Goal: Task Accomplishment & Management: Manage account settings

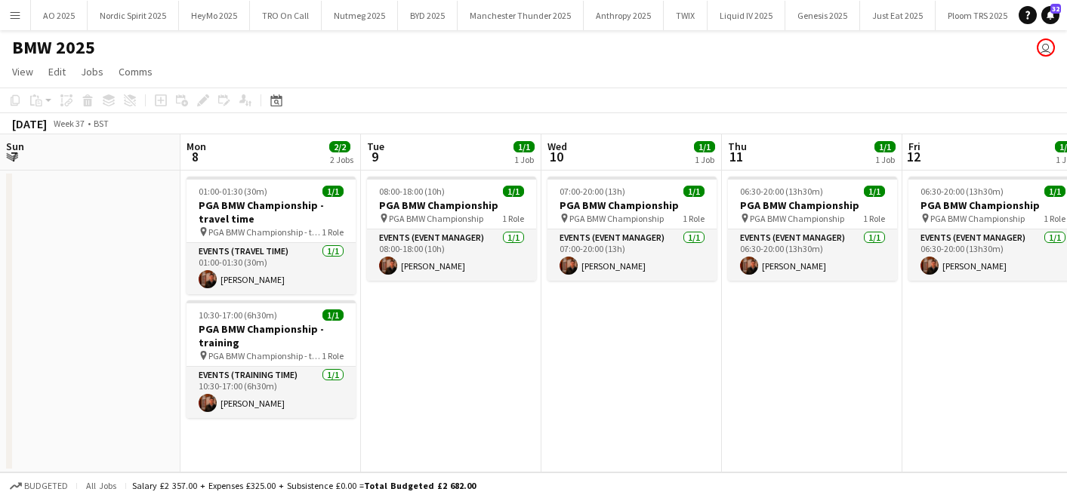
click at [722, 301] on app-date-cell "06:30-20:00 (13h30m) 1/1 PGA BMW Championship pin PGA BMW Championship 1 Role E…" at bounding box center [812, 322] width 181 height 302
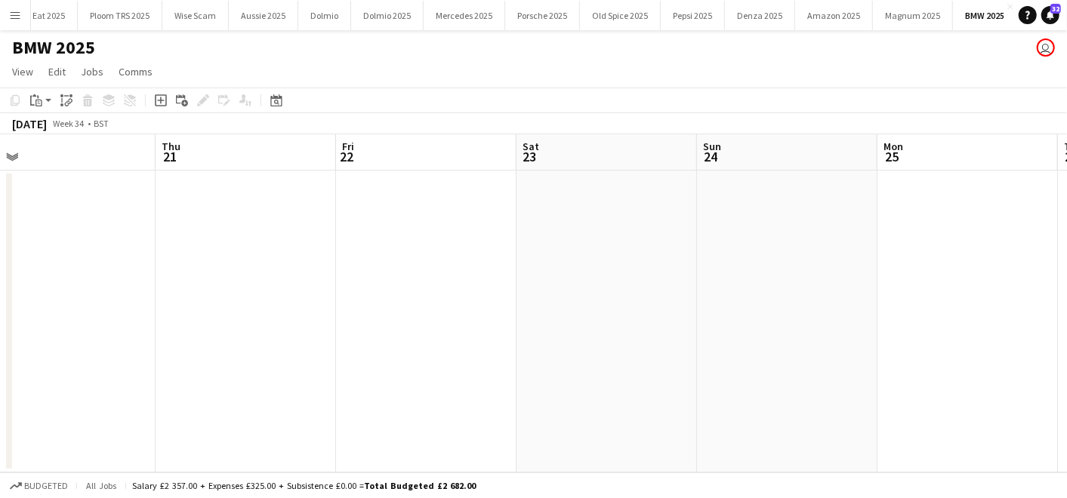
scroll to position [0, 386]
click at [661, 18] on button "Pepsi 2025 Close" at bounding box center [693, 15] width 64 height 29
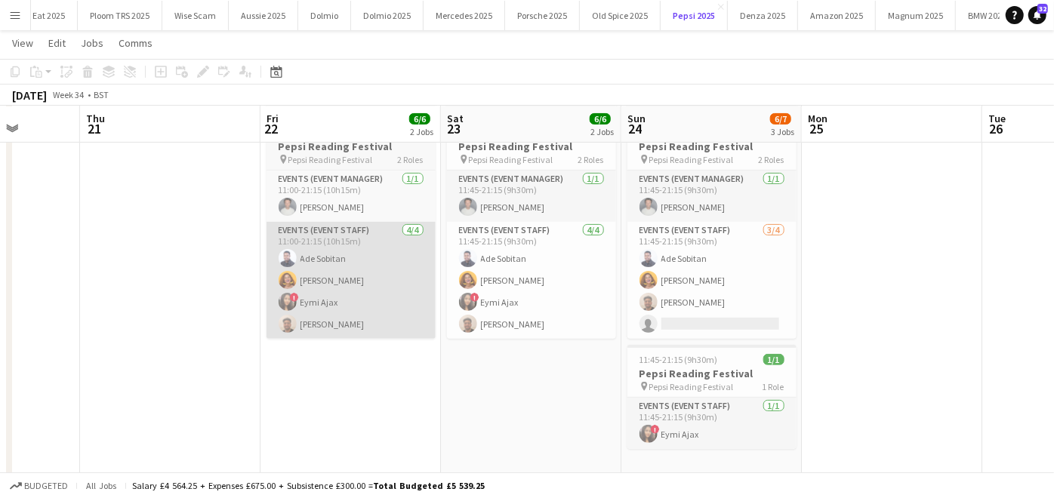
scroll to position [0, 462]
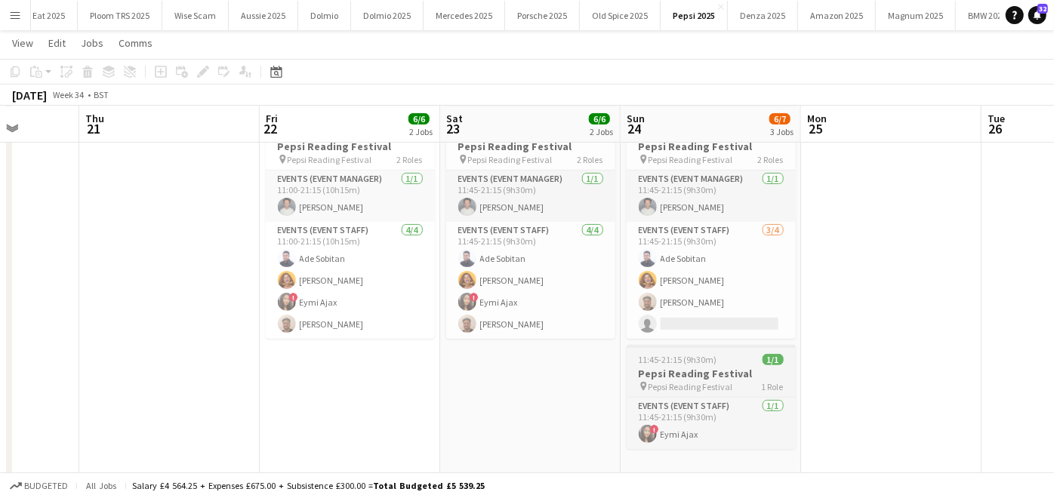
click at [650, 354] on span "11:45-21:15 (9h30m)" at bounding box center [678, 359] width 79 height 11
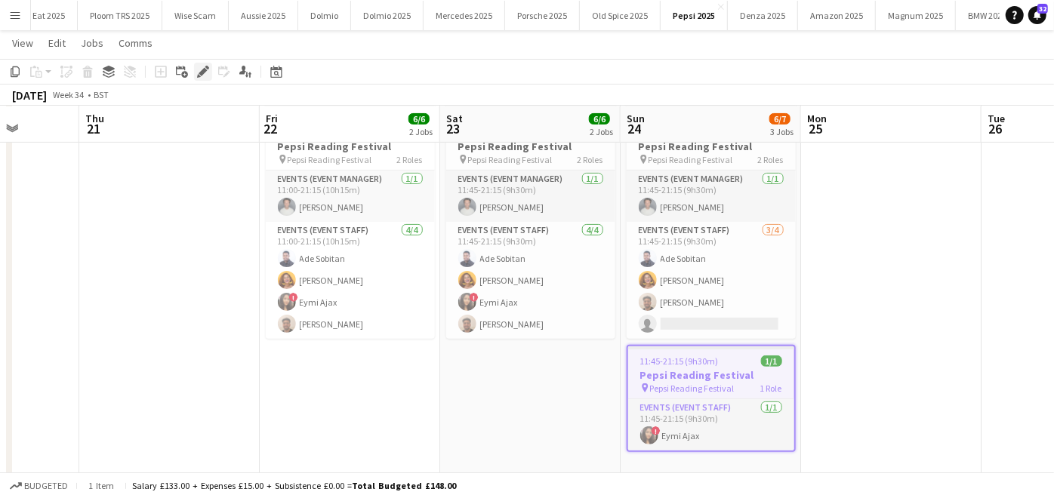
click at [194, 76] on div "Edit" at bounding box center [203, 72] width 18 height 18
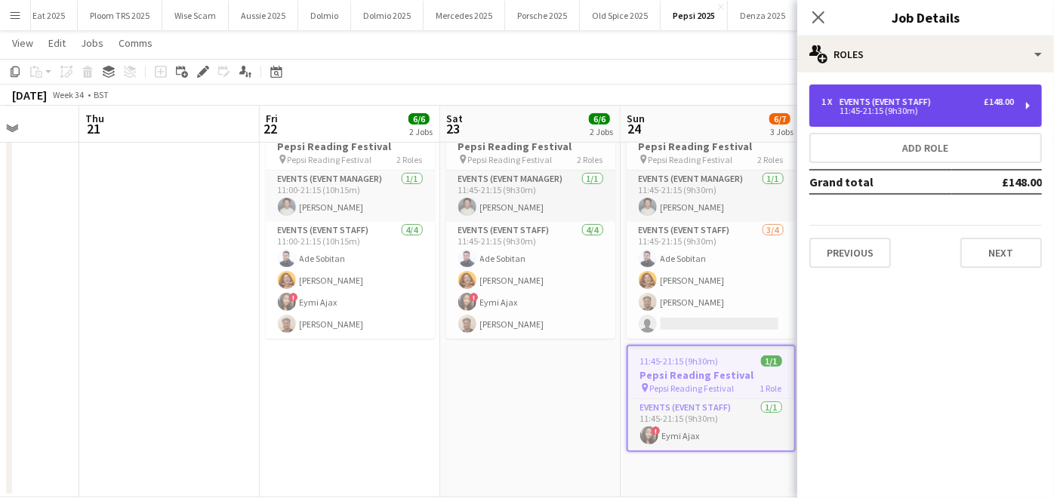
click at [896, 113] on div "11:45-21:15 (9h30m)" at bounding box center [918, 111] width 193 height 8
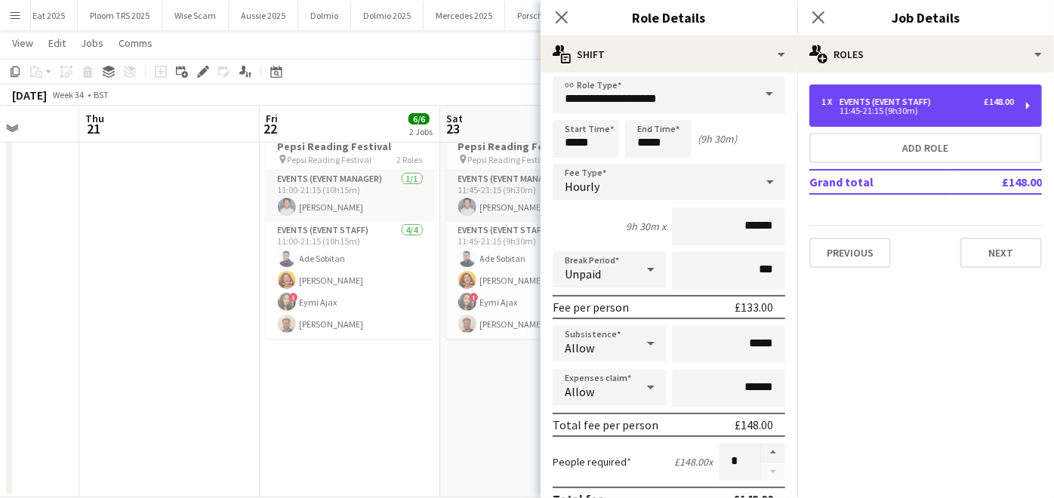
scroll to position [23, 0]
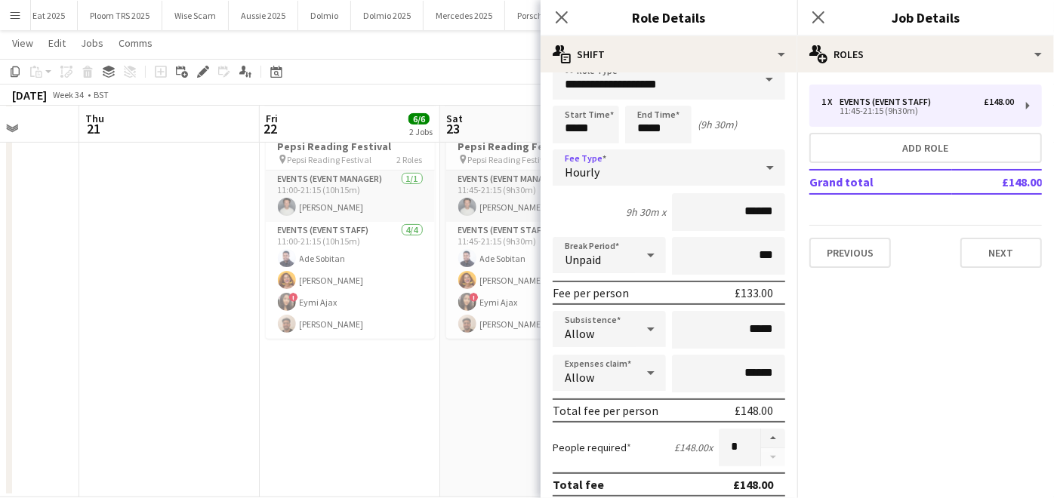
click at [755, 170] on div at bounding box center [770, 168] width 30 height 30
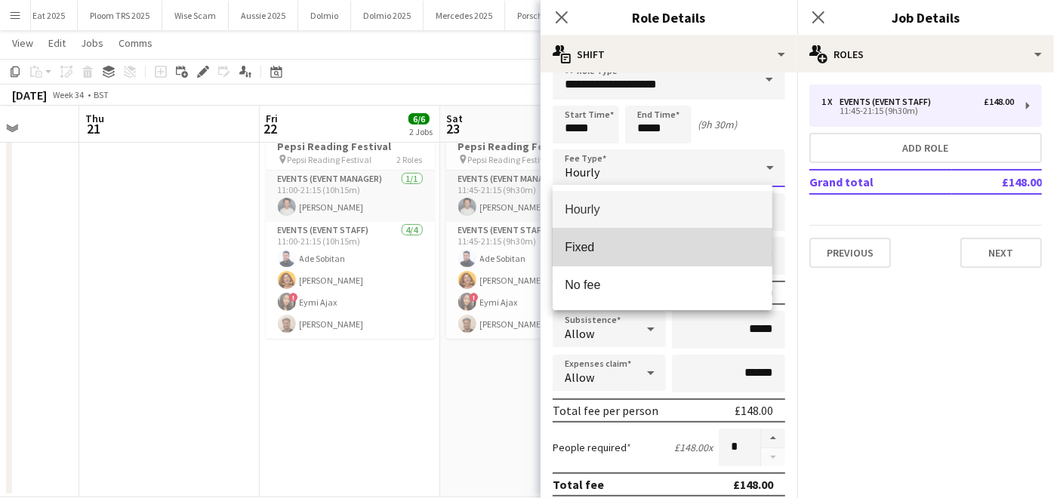
click at [606, 258] on mat-option "Fixed" at bounding box center [663, 248] width 220 height 38
type input "*****"
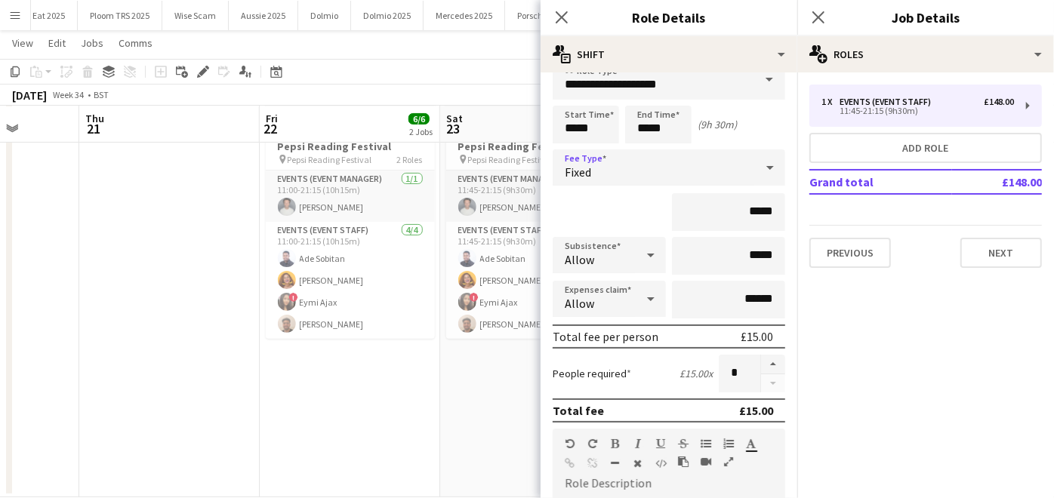
click at [761, 162] on icon at bounding box center [770, 168] width 18 height 30
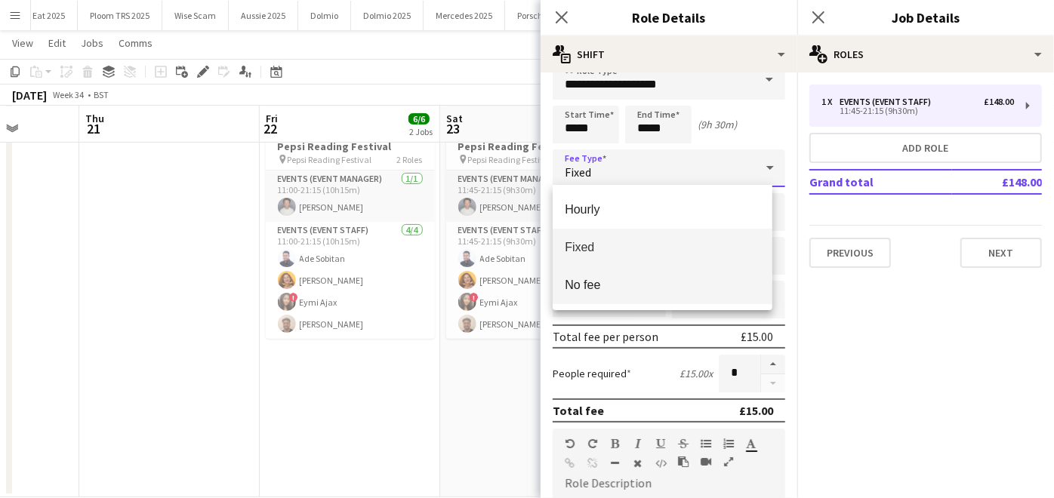
click at [683, 278] on span "No fee" at bounding box center [663, 285] width 196 height 14
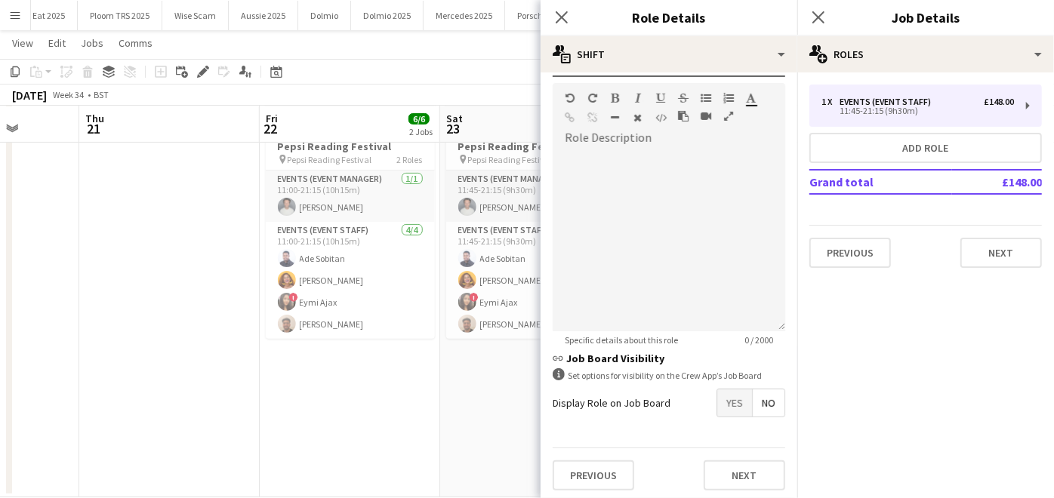
scroll to position [206, 0]
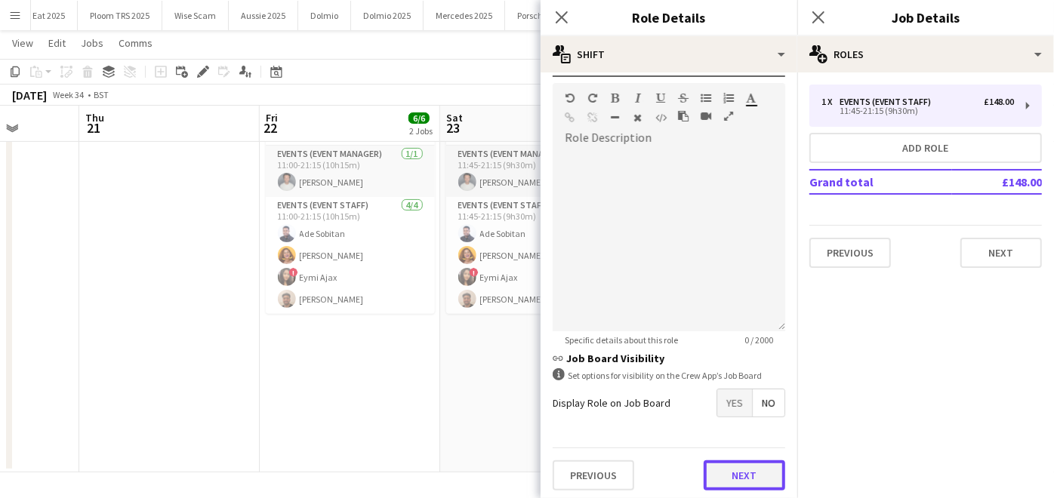
click at [733, 485] on button "Next" at bounding box center [745, 476] width 82 height 30
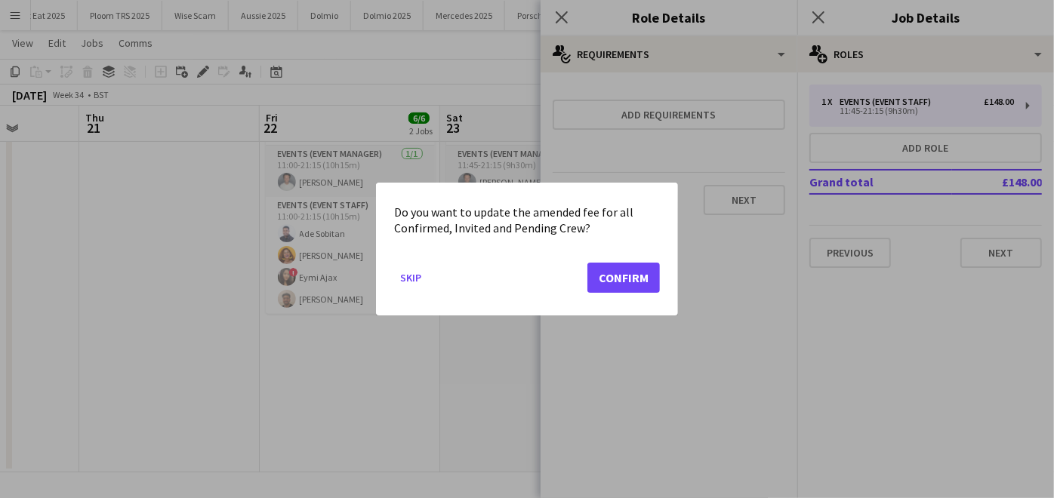
scroll to position [0, 0]
click at [602, 272] on button "Confirm" at bounding box center [624, 278] width 73 height 30
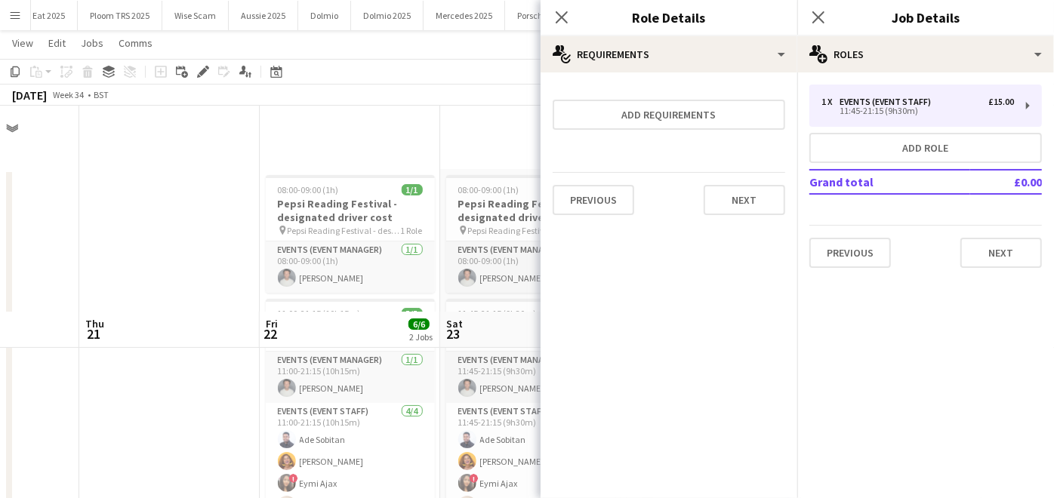
scroll to position [206, 0]
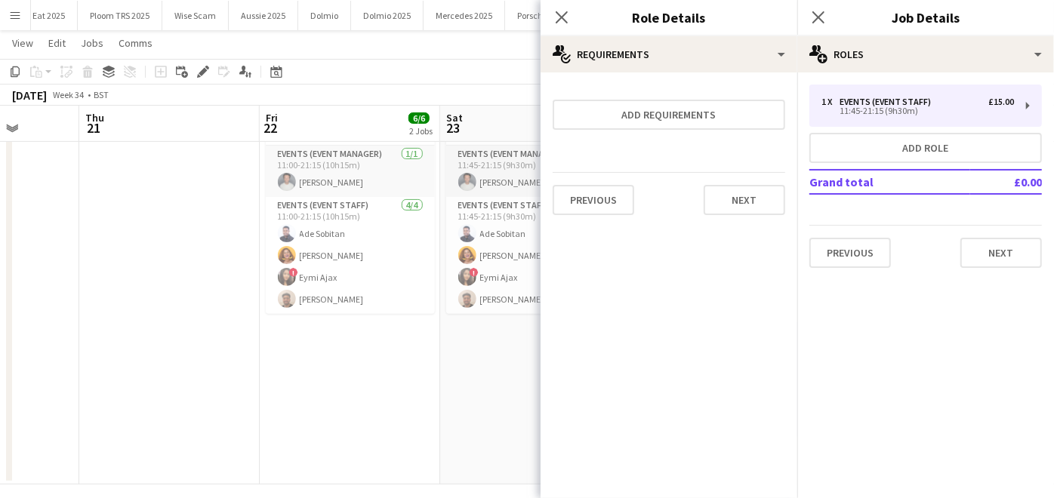
click at [493, 384] on app-date-cell "08:00-09:00 (1h) 1/1 Pepsi Reading Festival - designated driver cost pin Pepsi …" at bounding box center [530, 224] width 181 height 522
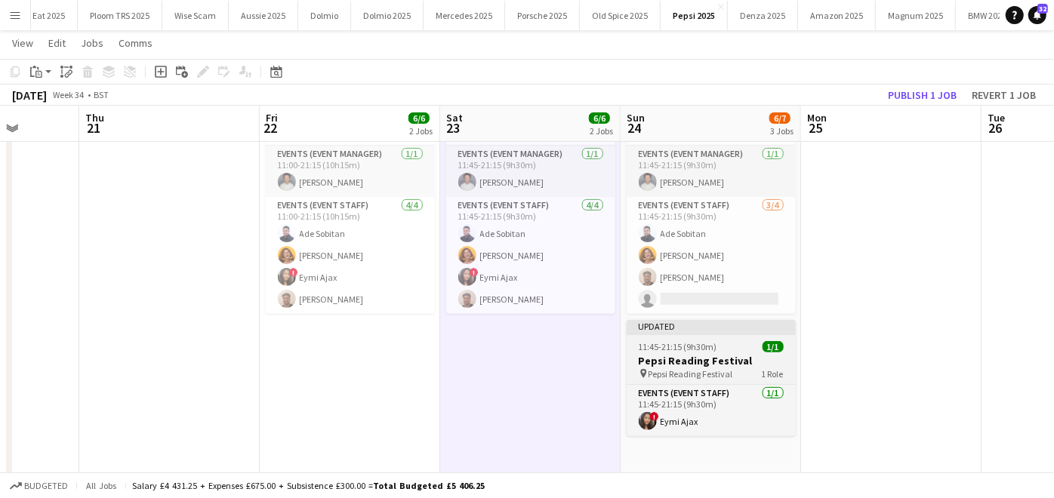
click at [727, 323] on div "Updated" at bounding box center [711, 326] width 169 height 12
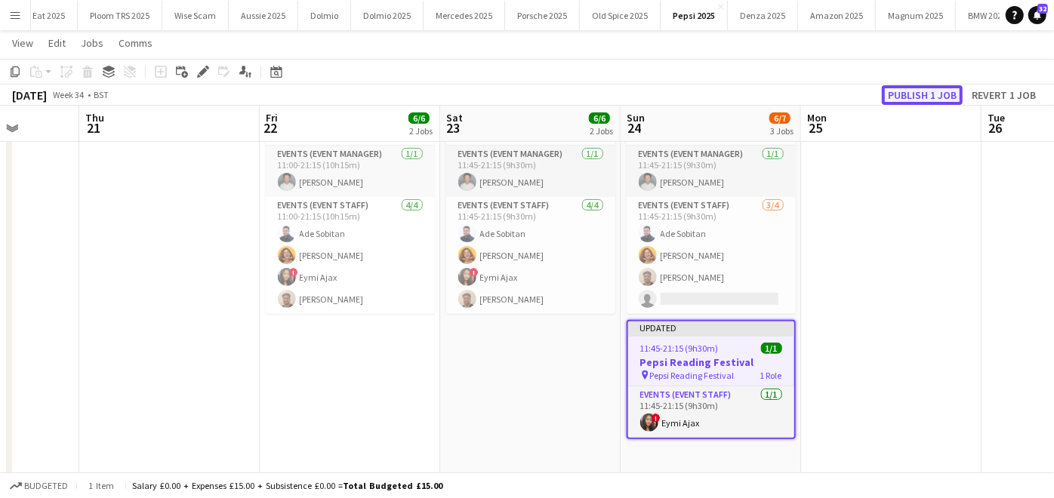
click at [906, 87] on button "Publish 1 job" at bounding box center [922, 95] width 81 height 20
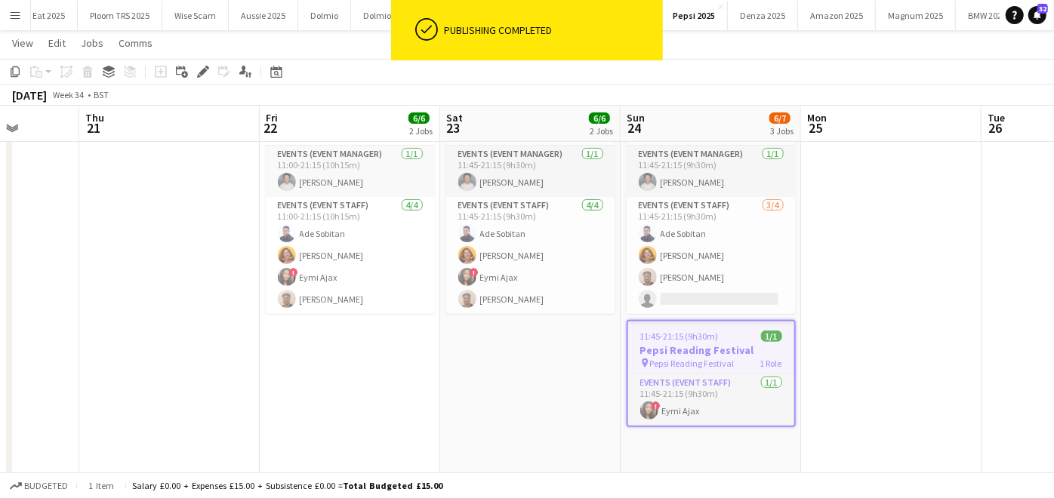
click at [530, 382] on app-date-cell "08:00-09:00 (1h) 1/1 Pepsi Reading Festival - designated driver cost pin Pepsi …" at bounding box center [530, 224] width 181 height 522
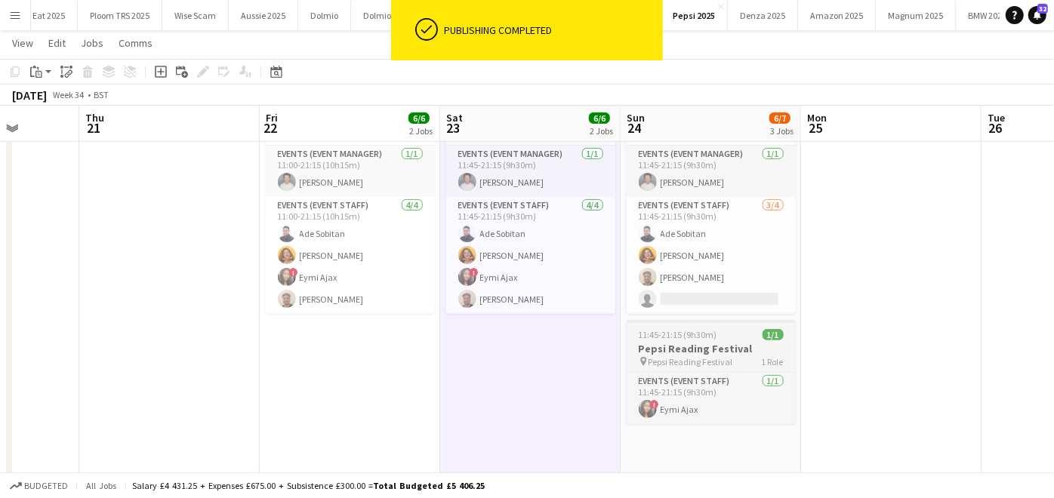
click at [659, 344] on h3 "Pepsi Reading Festival" at bounding box center [711, 349] width 169 height 14
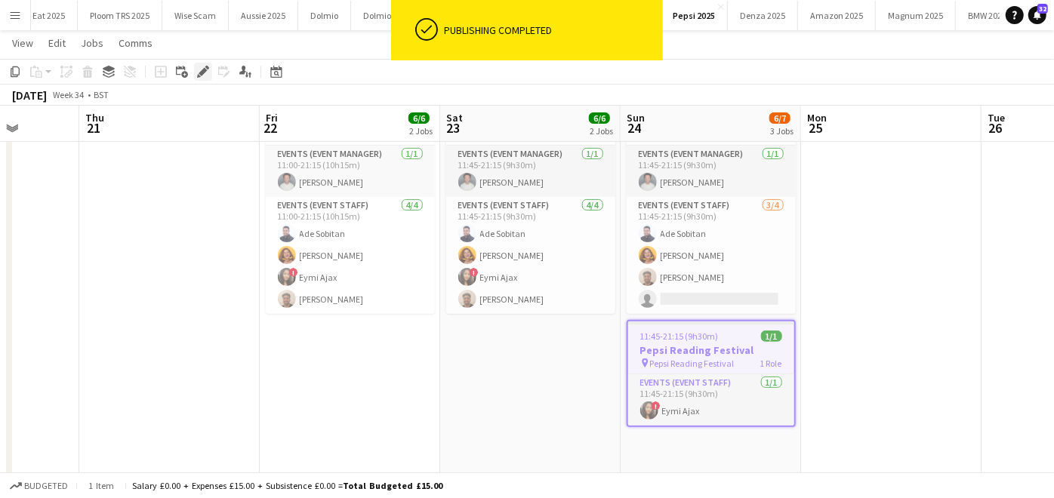
click at [197, 75] on icon "Edit" at bounding box center [203, 72] width 12 height 12
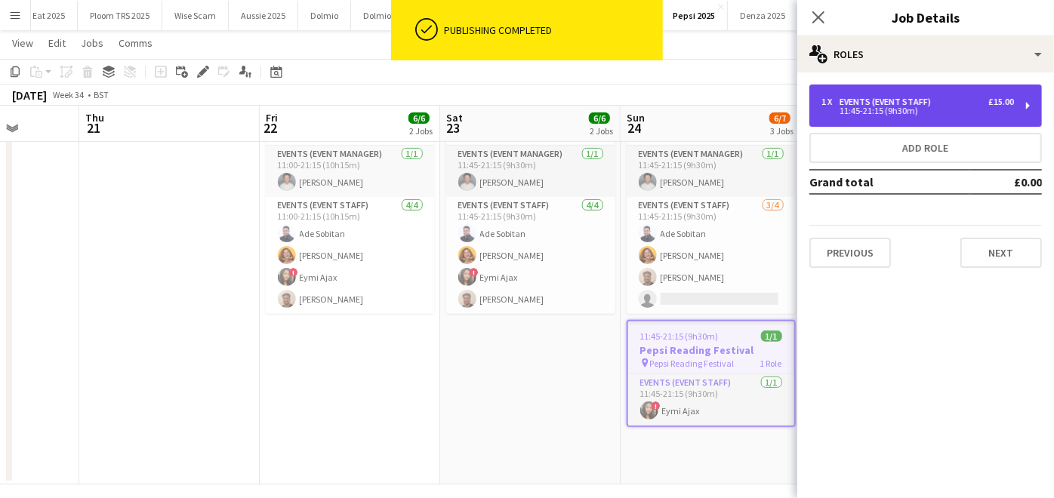
click at [897, 103] on div "Events (Event Staff)" at bounding box center [888, 102] width 97 height 11
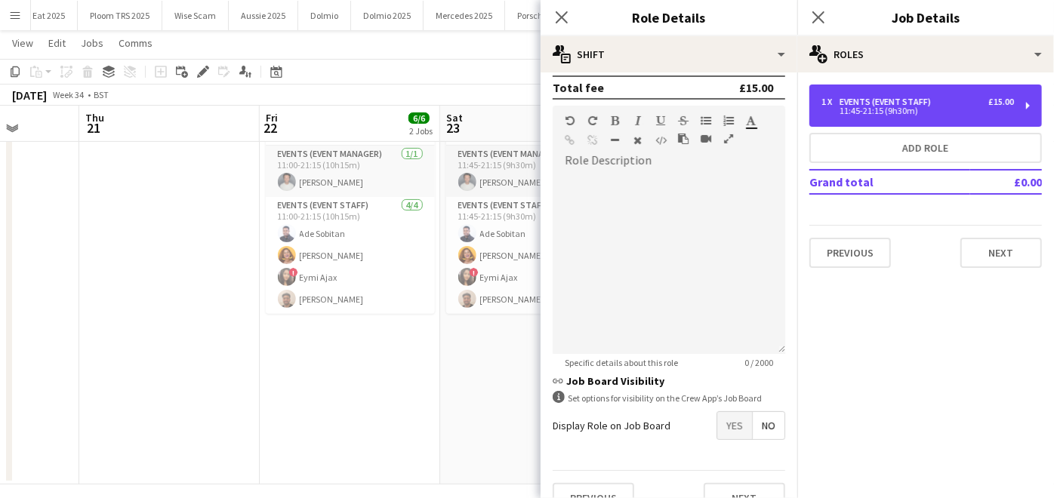
scroll to position [310, 0]
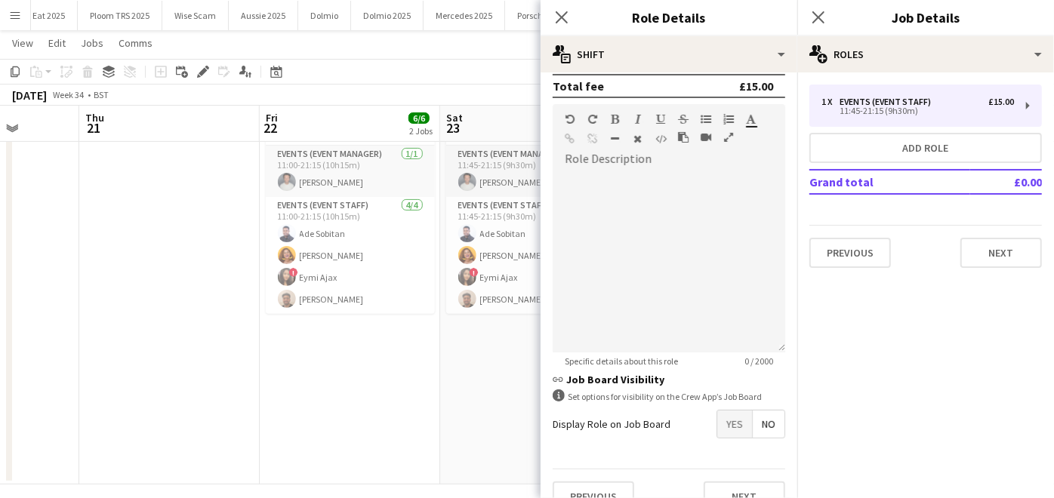
click at [464, 351] on app-date-cell "08:00-09:00 (1h) 1/1 Pepsi Reading Festival - designated driver cost pin Pepsi …" at bounding box center [530, 224] width 181 height 522
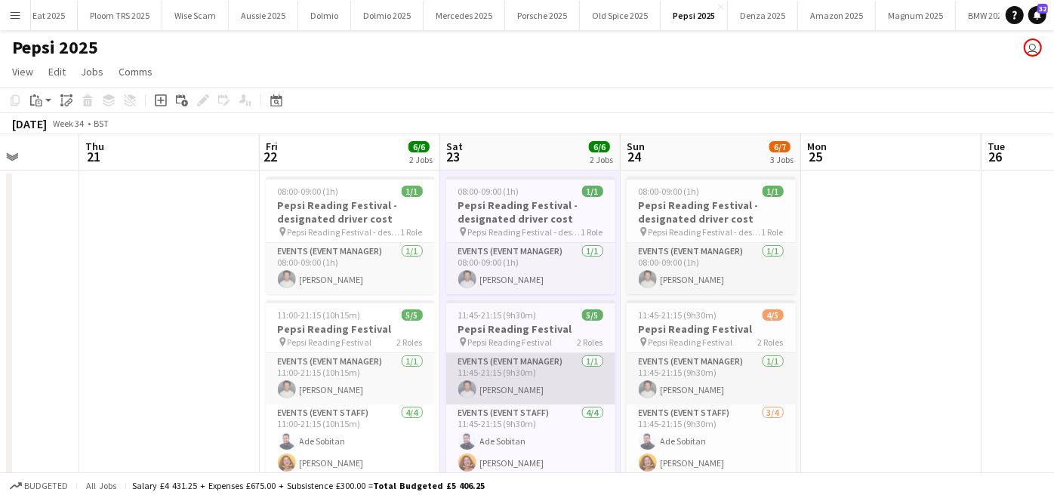
scroll to position [218, 0]
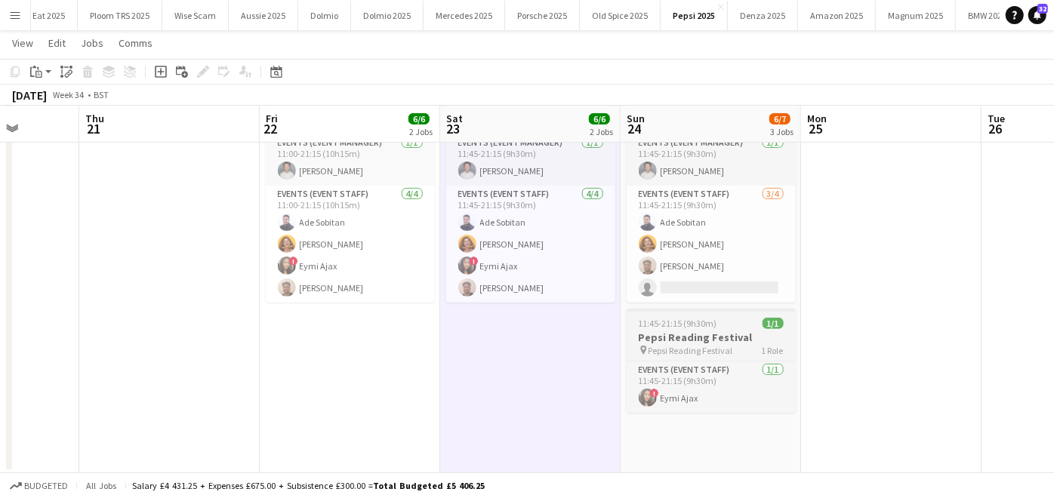
click at [672, 345] on span "Pepsi Reading Festival" at bounding box center [691, 350] width 85 height 11
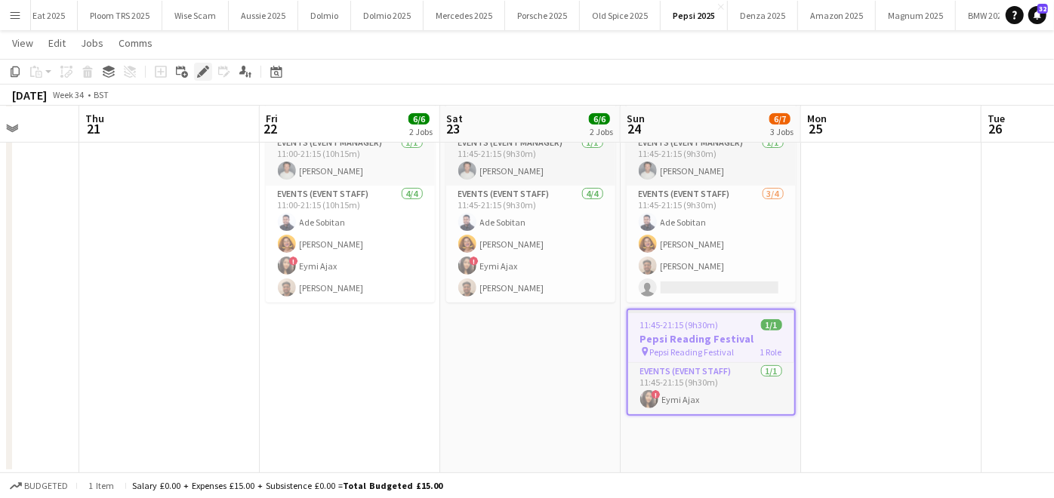
click at [199, 67] on icon "Edit" at bounding box center [203, 72] width 12 height 12
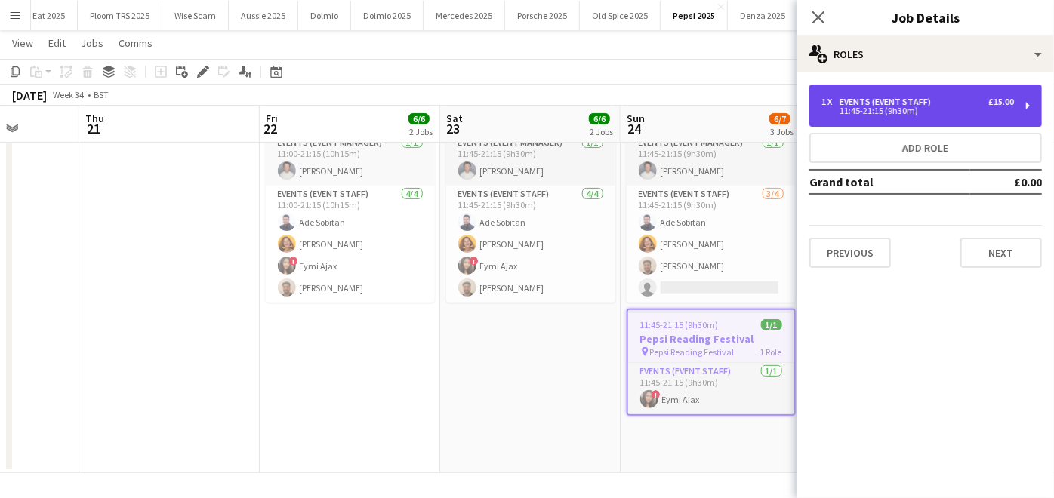
click at [968, 112] on div "11:45-21:15 (9h30m)" at bounding box center [918, 111] width 193 height 8
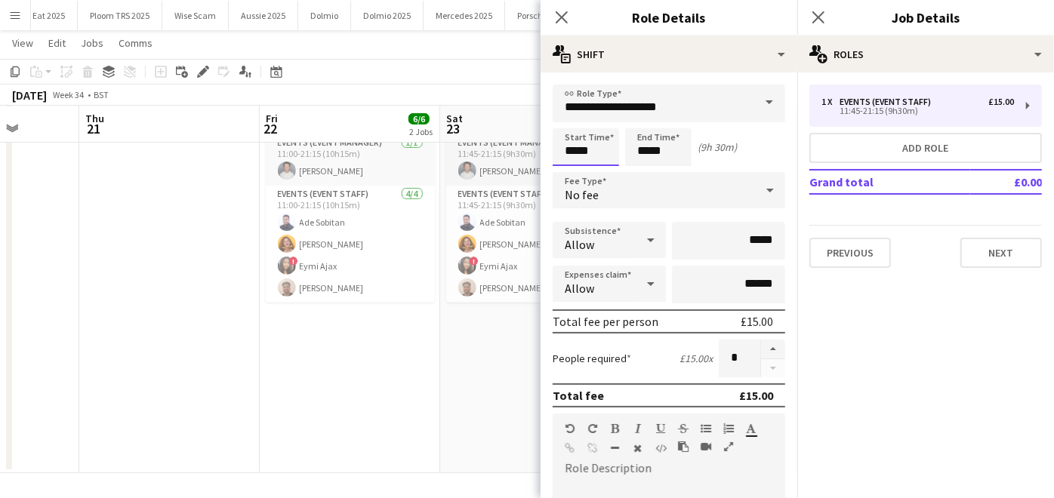
scroll to position [0, 0]
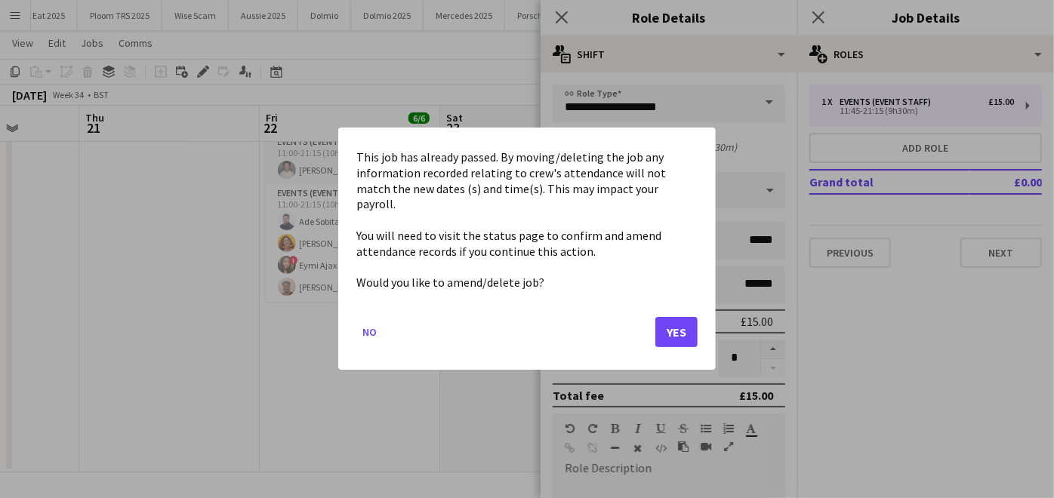
click at [613, 147] on body "Menu Boards Boards Boards All jobs Status Workforce Workforce My Workforce Recr…" at bounding box center [527, 140] width 1054 height 717
click at [687, 326] on button "Yes" at bounding box center [677, 333] width 42 height 30
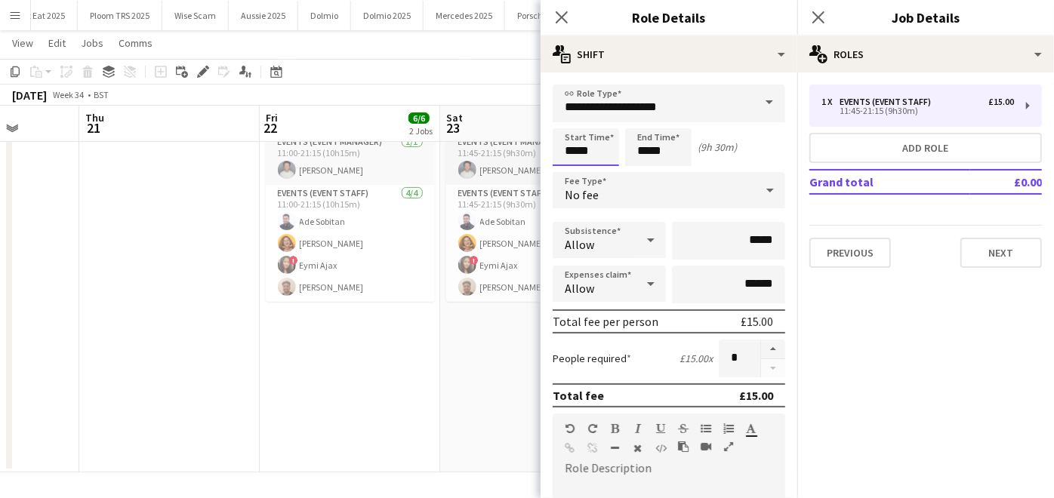
scroll to position [218, 0]
type input "*****"
click at [675, 154] on input "*****" at bounding box center [658, 147] width 66 height 38
type input "*****"
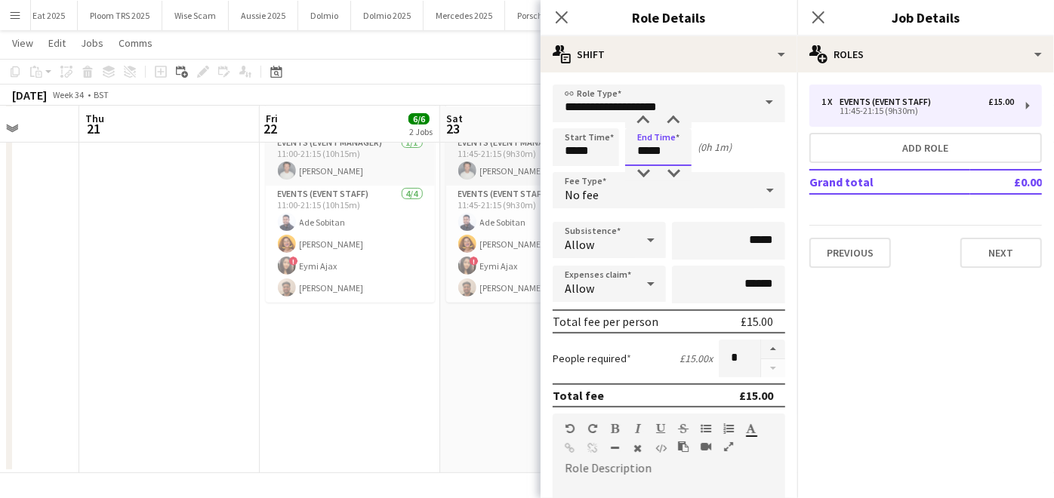
type input "*****"
click at [658, 215] on form "**********" at bounding box center [669, 459] width 257 height 749
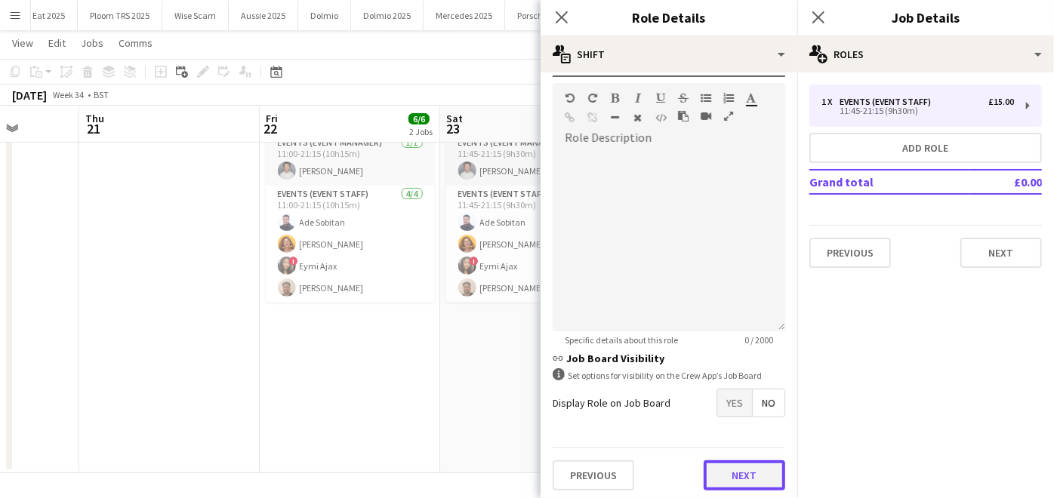
click at [716, 466] on button "Next" at bounding box center [745, 476] width 82 height 30
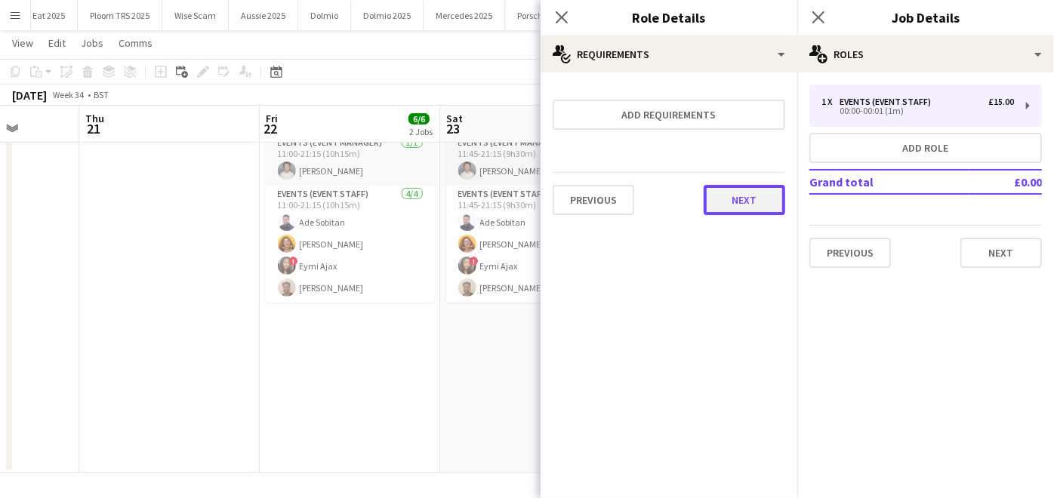
click at [734, 198] on button "Next" at bounding box center [745, 200] width 82 height 30
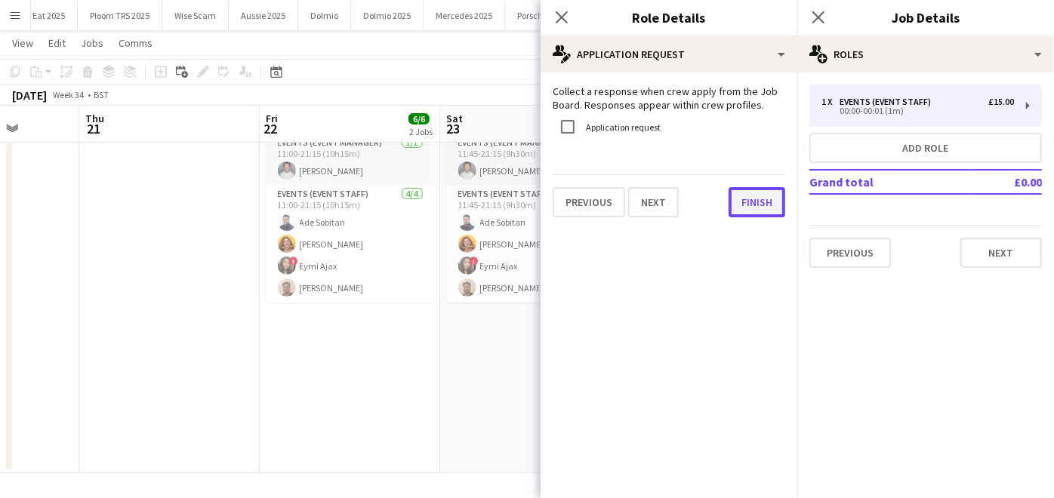
click at [762, 200] on button "Finish" at bounding box center [757, 202] width 57 height 30
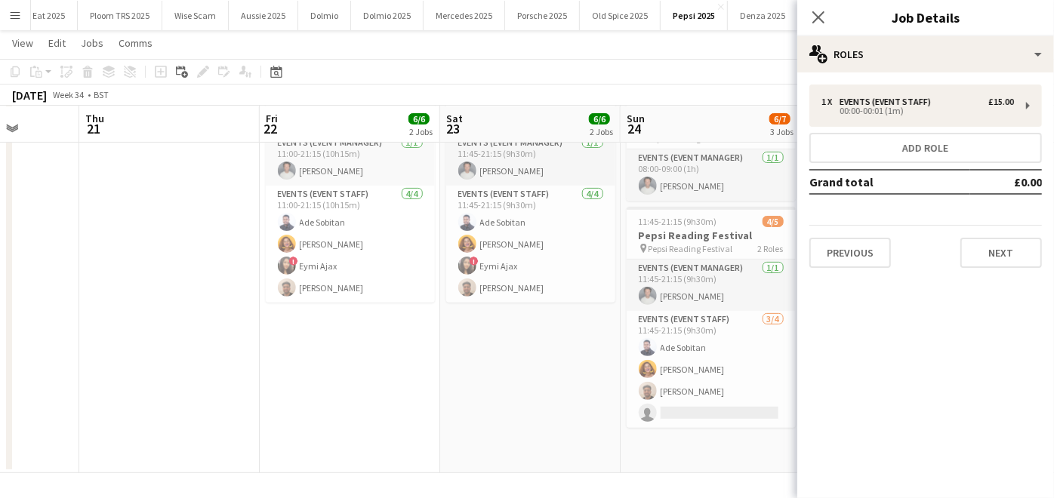
click at [531, 376] on app-date-cell "08:00-09:00 (1h) 1/1 Pepsi Reading Festival - designated driver cost pin Pepsi …" at bounding box center [530, 213] width 181 height 522
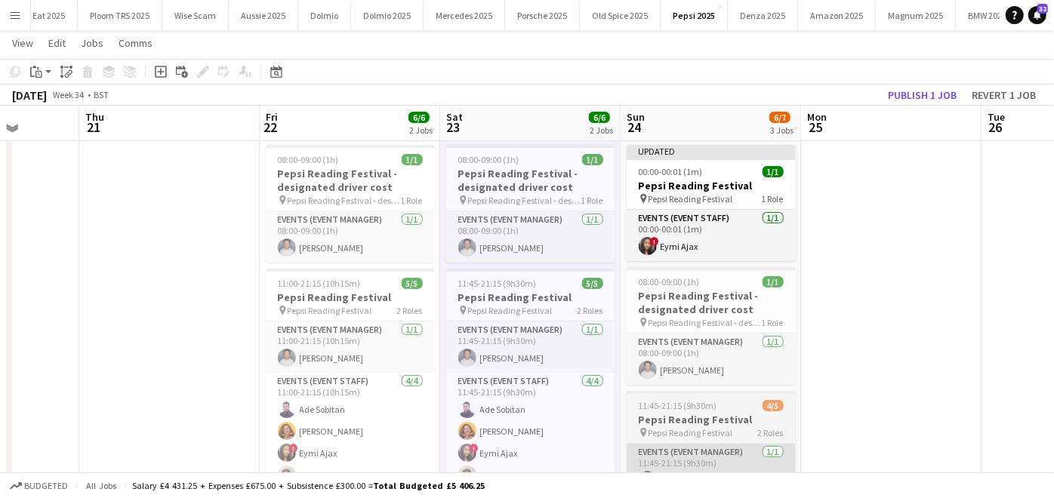
scroll to position [29, 0]
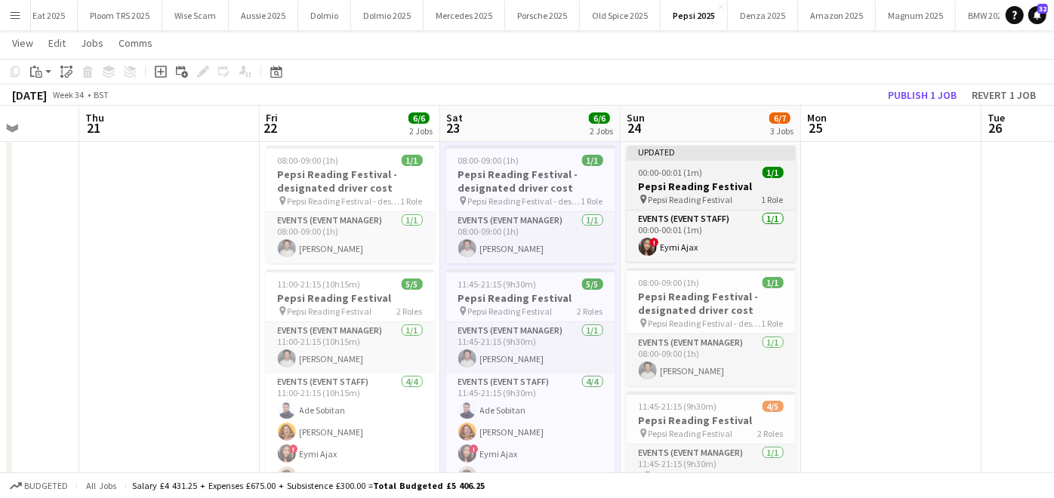
click at [691, 154] on div "Updated" at bounding box center [711, 152] width 169 height 12
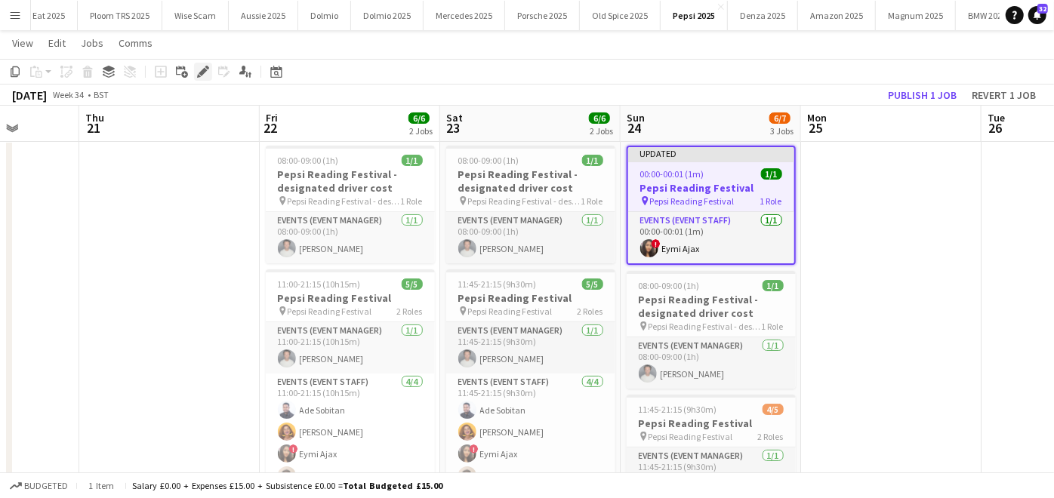
click at [202, 69] on icon at bounding box center [203, 72] width 8 height 8
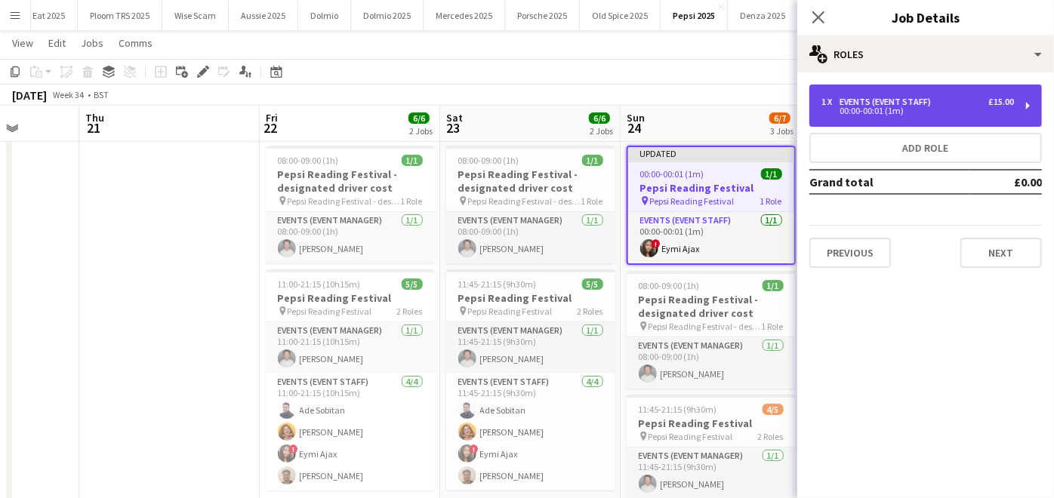
click at [978, 109] on div "00:00-00:01 (1m)" at bounding box center [918, 111] width 193 height 8
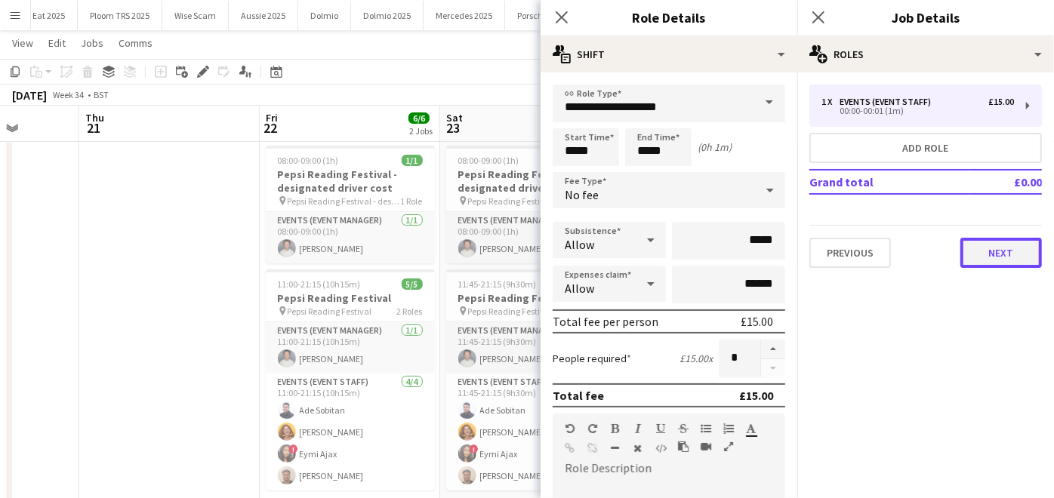
click at [997, 260] on button "Next" at bounding box center [1002, 253] width 82 height 30
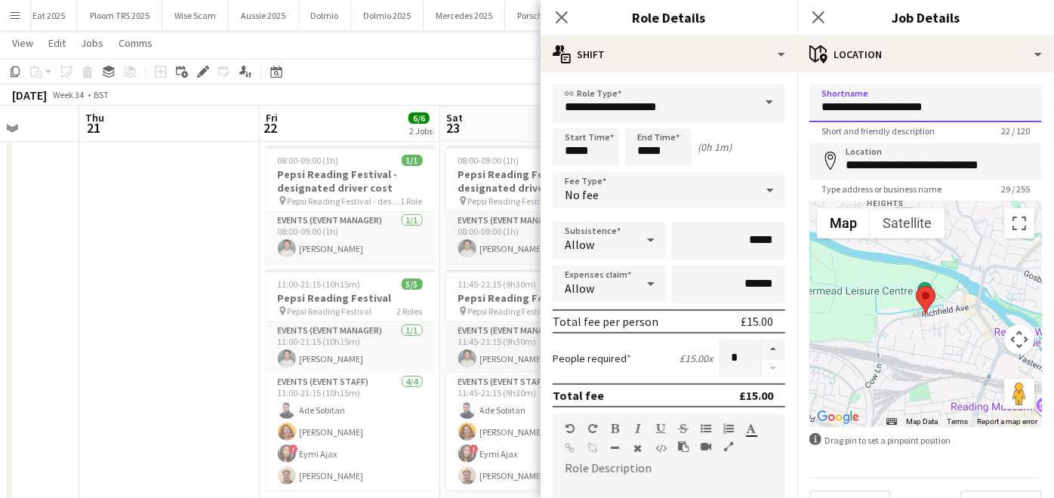
click at [940, 98] on input "**********" at bounding box center [926, 104] width 233 height 38
drag, startPoint x: 823, startPoint y: 108, endPoint x: 1048, endPoint y: 110, distance: 225.8
click at [1048, 110] on mat-expansion-panel "**********" at bounding box center [926, 286] width 257 height 426
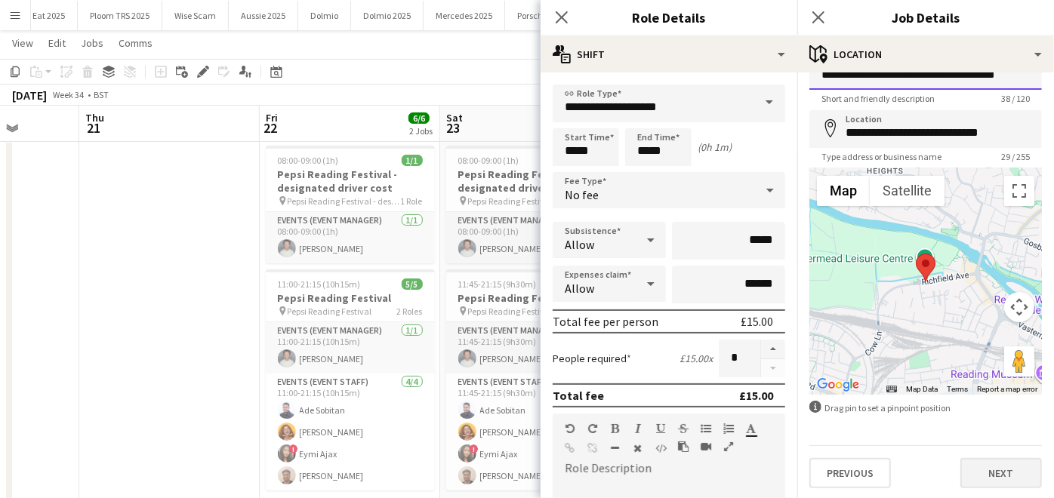
type input "**********"
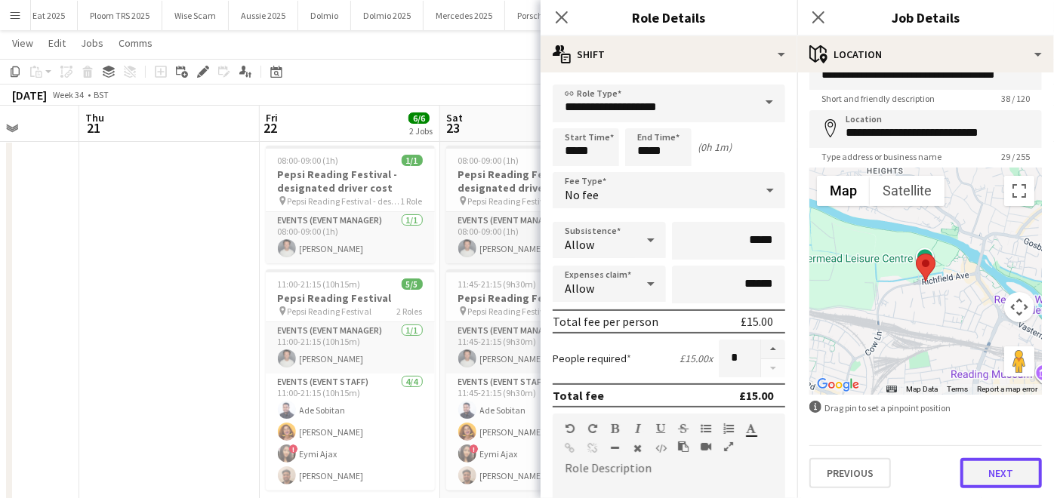
click at [978, 472] on button "Next" at bounding box center [1002, 473] width 82 height 30
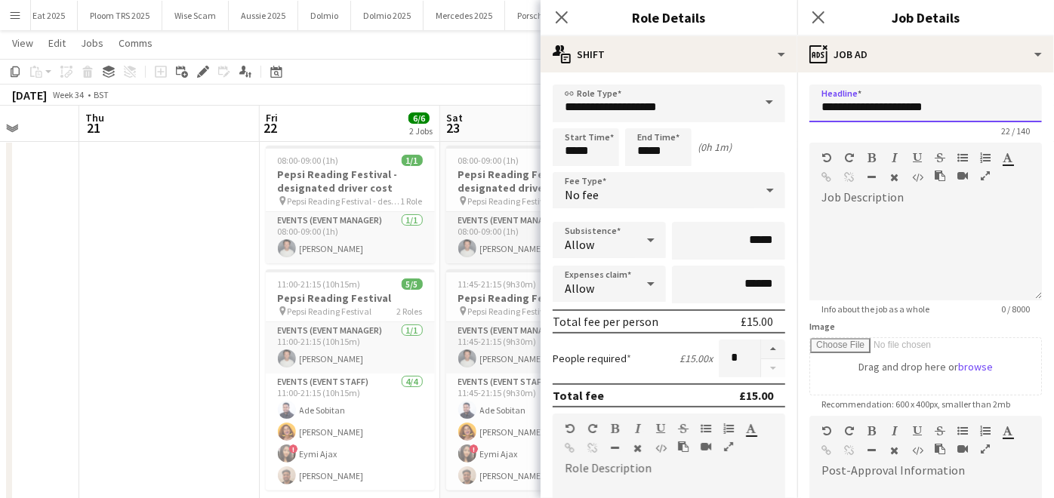
drag, startPoint x: 943, startPoint y: 113, endPoint x: 747, endPoint y: 109, distance: 196.4
click at [747, 109] on body "Menu Boards Boards Boards All jobs Status Workforce Workforce My Workforce Recr…" at bounding box center [527, 329] width 1054 height 717
drag, startPoint x: 942, startPoint y: 101, endPoint x: 774, endPoint y: 101, distance: 167.7
click at [774, 101] on body "Menu Boards Boards Boards All jobs Status Workforce Workforce My Workforce Recr…" at bounding box center [527, 329] width 1054 height 717
drag, startPoint x: 819, startPoint y: 102, endPoint x: 978, endPoint y: 106, distance: 159.4
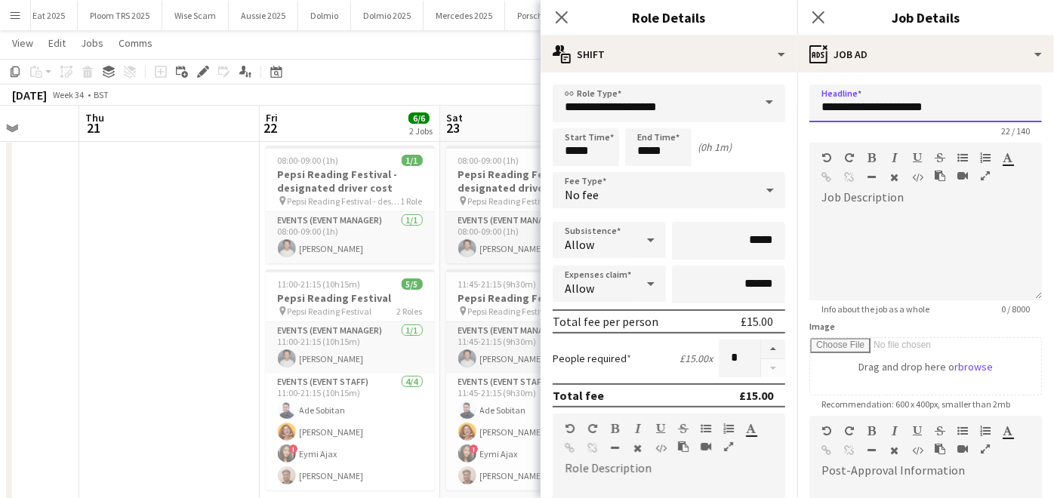
click at [978, 106] on input "**********" at bounding box center [926, 104] width 233 height 38
paste input "**********"
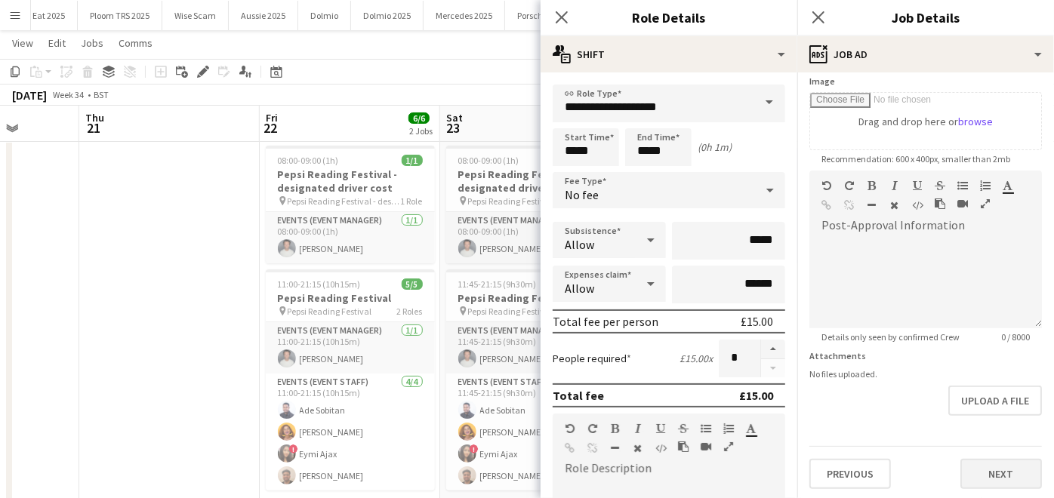
type input "**********"
click at [986, 470] on button "Next" at bounding box center [1002, 474] width 82 height 30
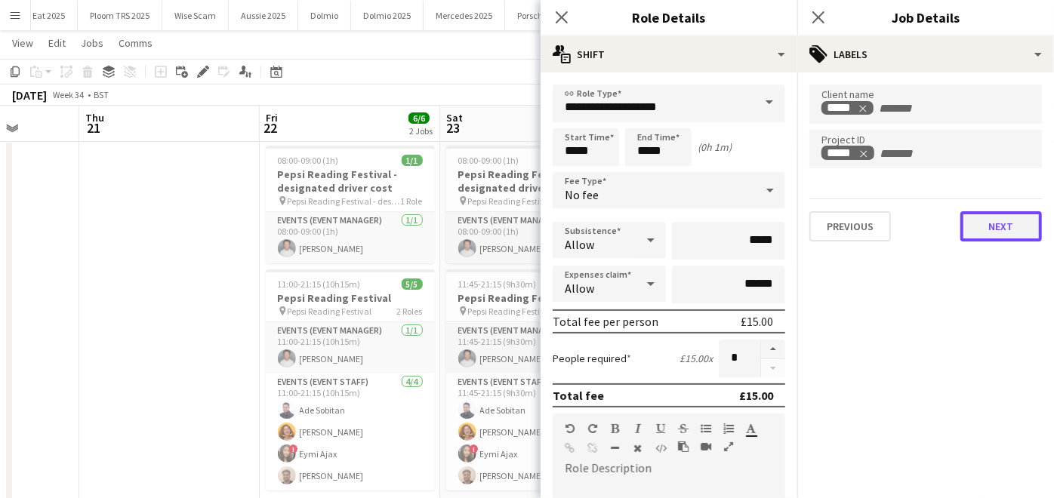
click at [979, 218] on button "Next" at bounding box center [1002, 226] width 82 height 30
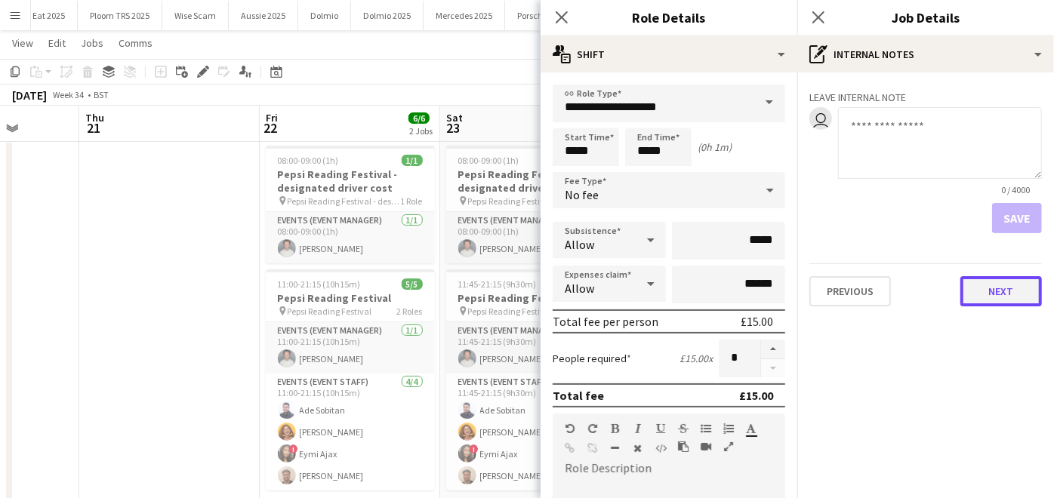
click at [990, 295] on button "Next" at bounding box center [1002, 291] width 82 height 30
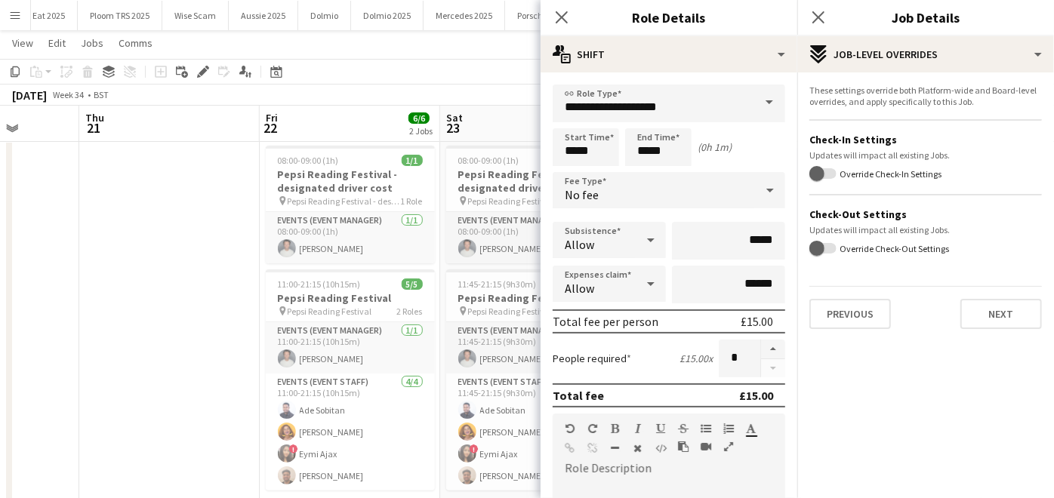
click at [224, 301] on app-date-cell at bounding box center [169, 401] width 181 height 522
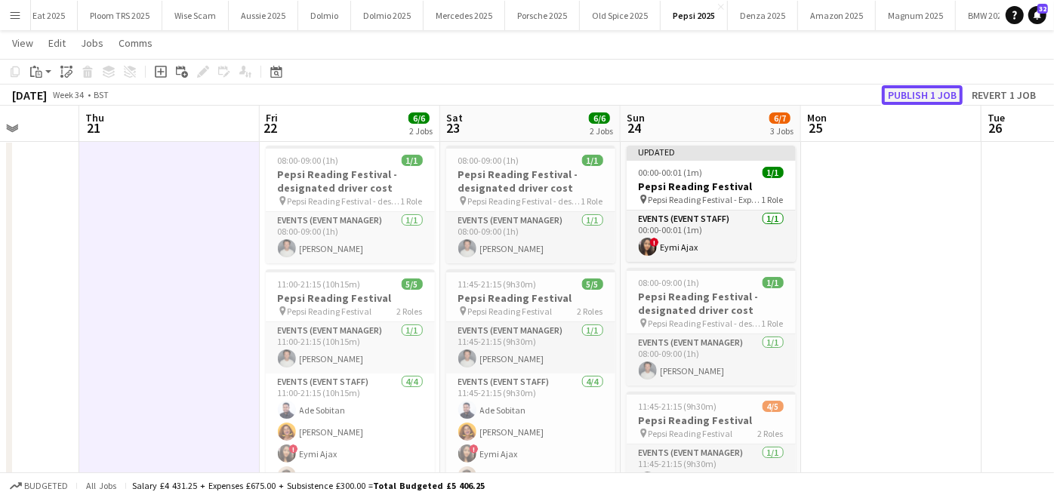
click at [927, 89] on button "Publish 1 job" at bounding box center [922, 95] width 81 height 20
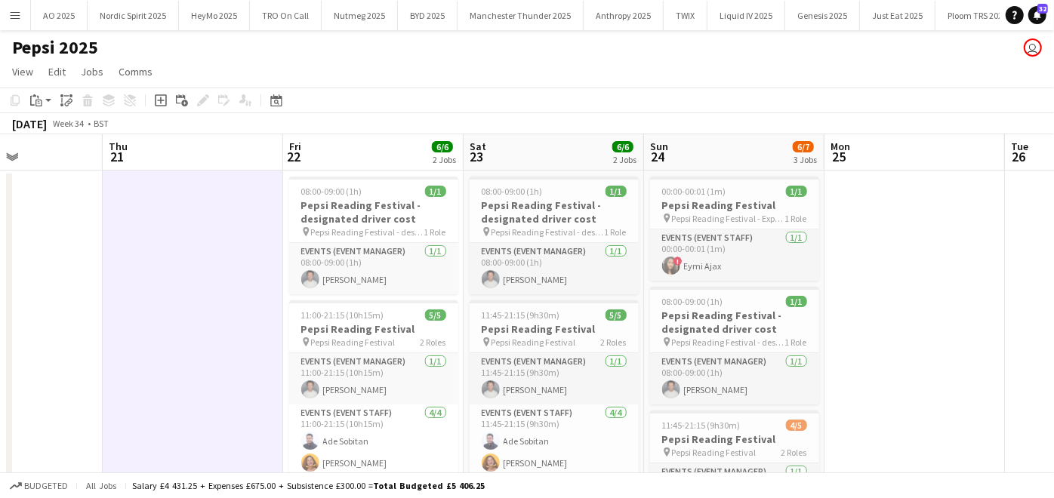
click at [18, 5] on button "Menu" at bounding box center [15, 15] width 30 height 30
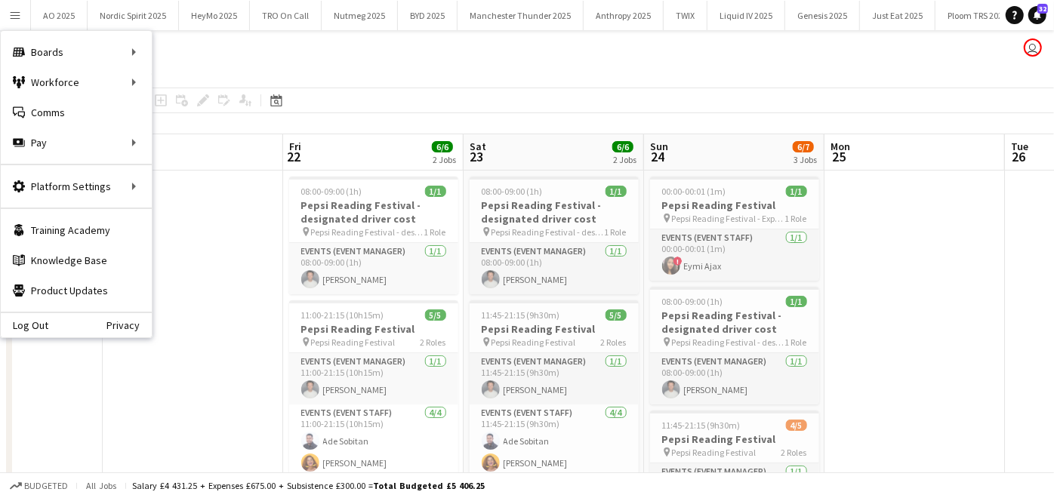
click at [209, 192] on app-date-cell at bounding box center [193, 432] width 181 height 522
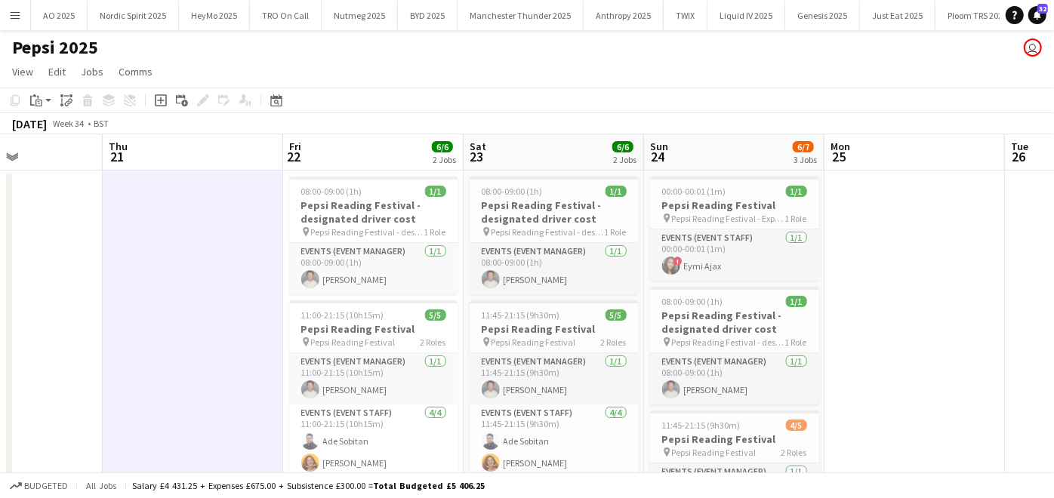
click at [17, 20] on app-icon "Menu" at bounding box center [15, 15] width 12 height 12
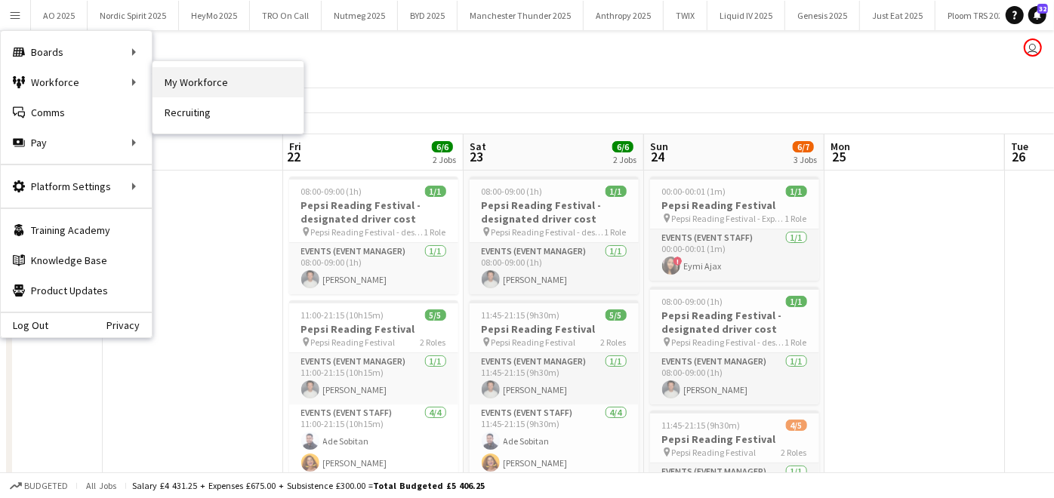
click at [171, 72] on link "My Workforce" at bounding box center [228, 82] width 151 height 30
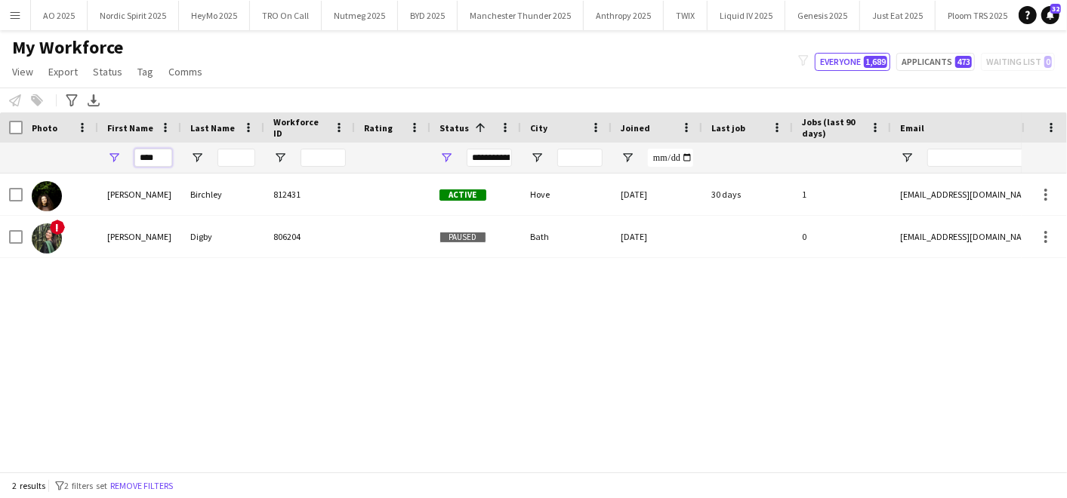
drag, startPoint x: 168, startPoint y: 157, endPoint x: -4, endPoint y: 96, distance: 182.7
click at [0, 96] on html "Menu Boards Boards Boards All jobs Status Workforce Workforce My Workforce Recr…" at bounding box center [533, 249] width 1067 height 498
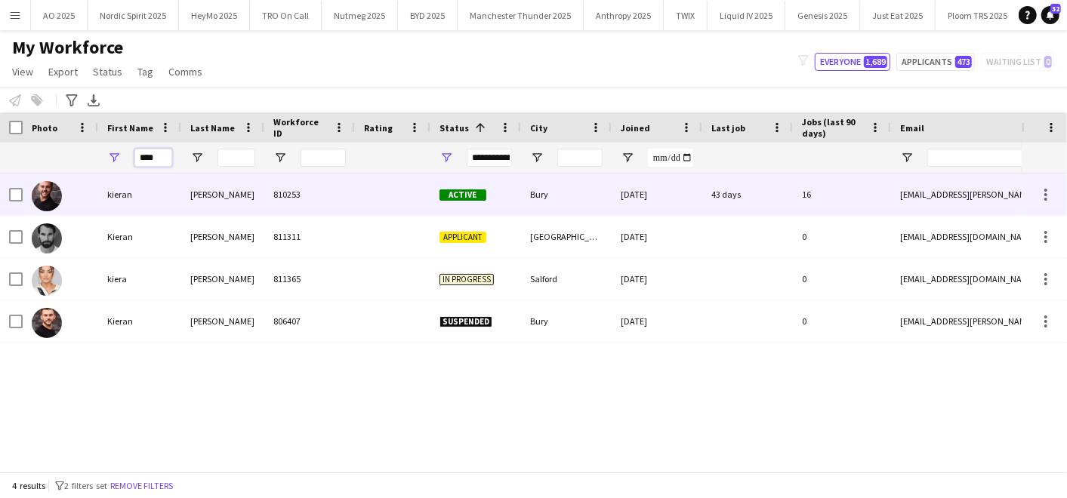
type input "****"
click at [91, 183] on div at bounding box center [61, 195] width 76 height 42
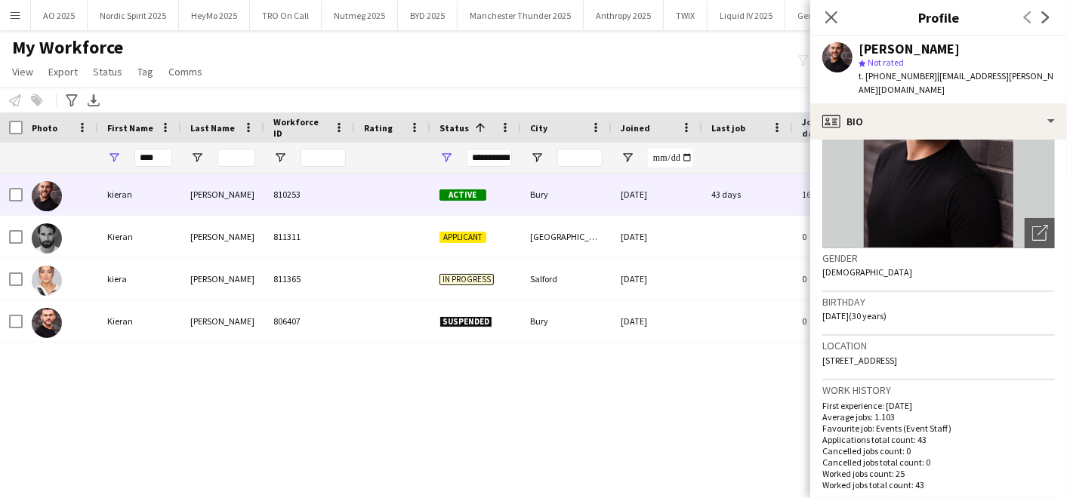
scroll to position [132, 0]
drag, startPoint x: 906, startPoint y: 344, endPoint x: 937, endPoint y: 341, distance: 30.3
click at [937, 341] on div "Location [STREET_ADDRESS]" at bounding box center [939, 356] width 233 height 44
copy span "BL97SL"
click at [498, 94] on div "Notify workforce Add to tag Select at least one crew to tag him or her. Advance…" at bounding box center [533, 100] width 1067 height 25
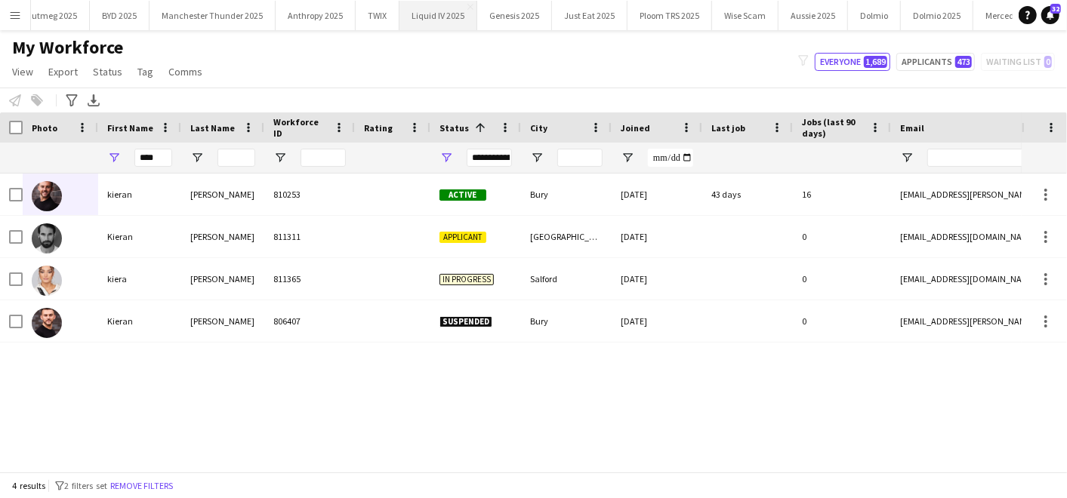
scroll to position [0, 313]
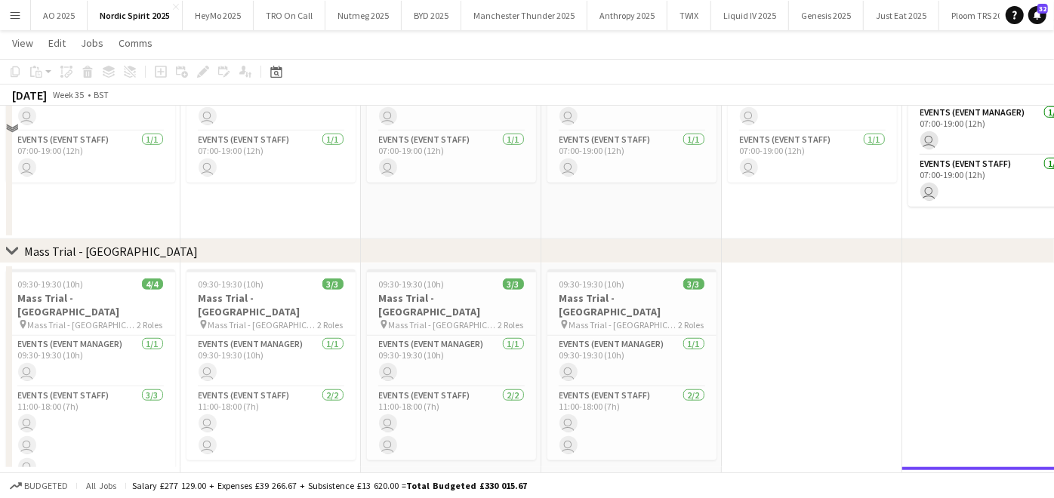
scroll to position [977, 0]
